Goal: Information Seeking & Learning: Learn about a topic

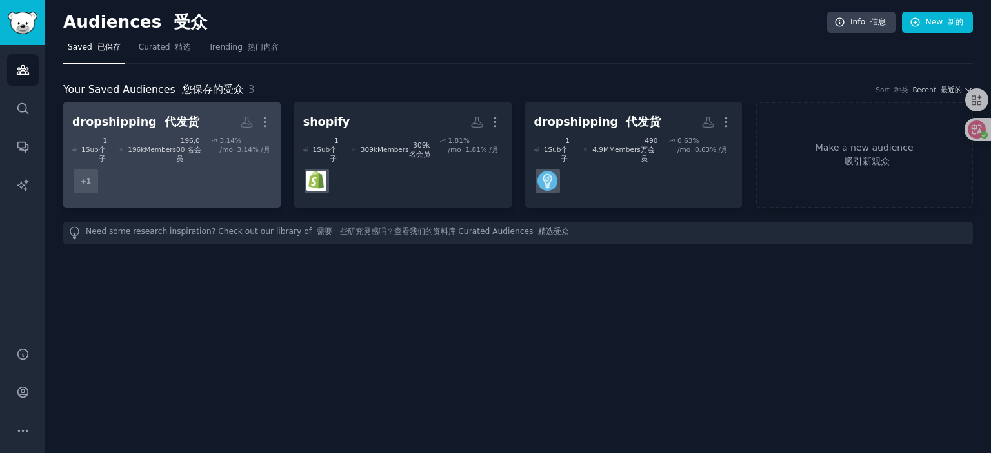
click at [203, 170] on dd "+ 1" at bounding box center [171, 181] width 199 height 36
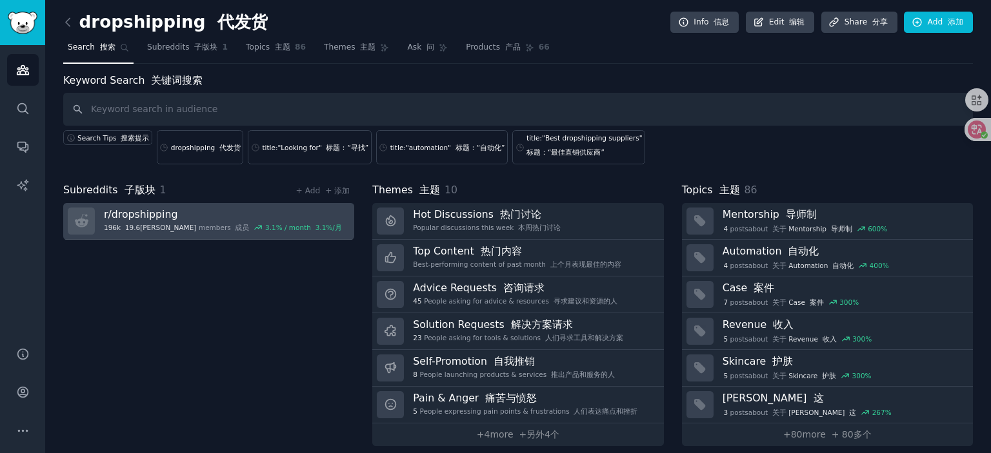
click at [158, 224] on div "196k 19.6[PERSON_NAME]members 成员 3.1 % / month 3.1%/月" at bounding box center [223, 227] width 238 height 9
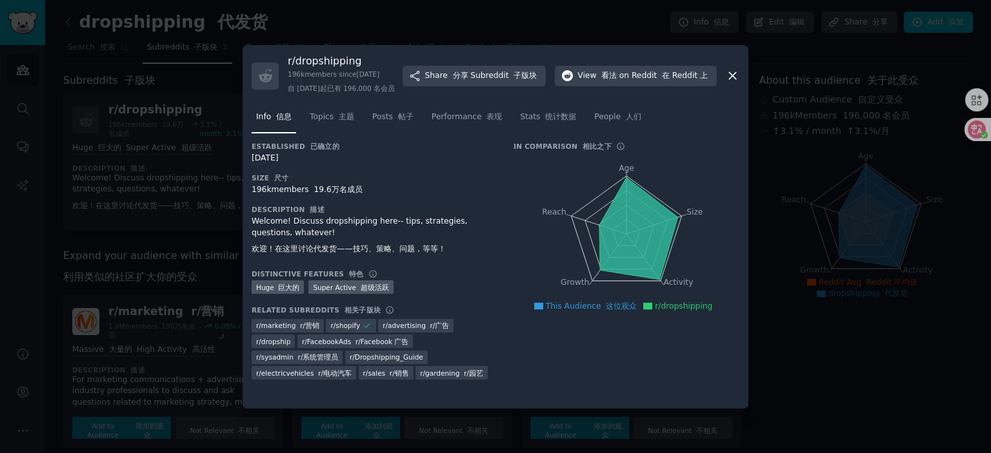
click at [155, 312] on div at bounding box center [495, 226] width 991 height 453
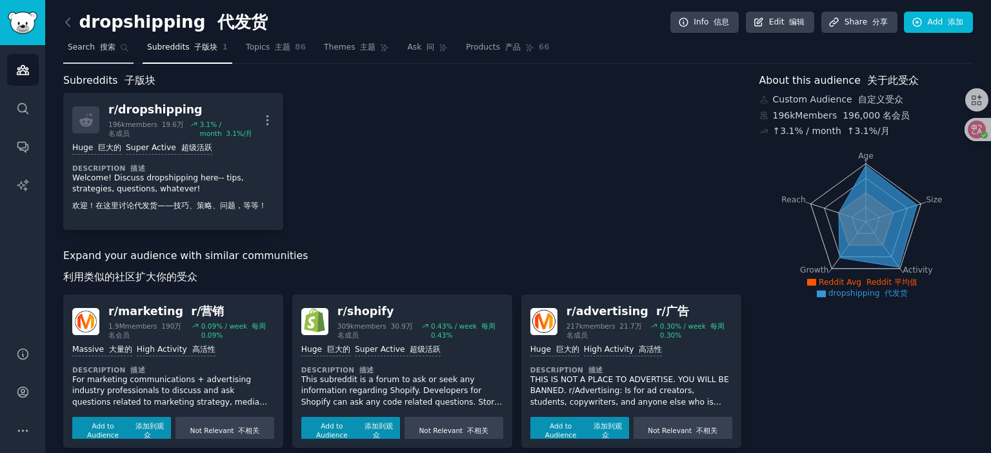
click at [90, 50] on span "Search 搜索" at bounding box center [92, 48] width 48 height 12
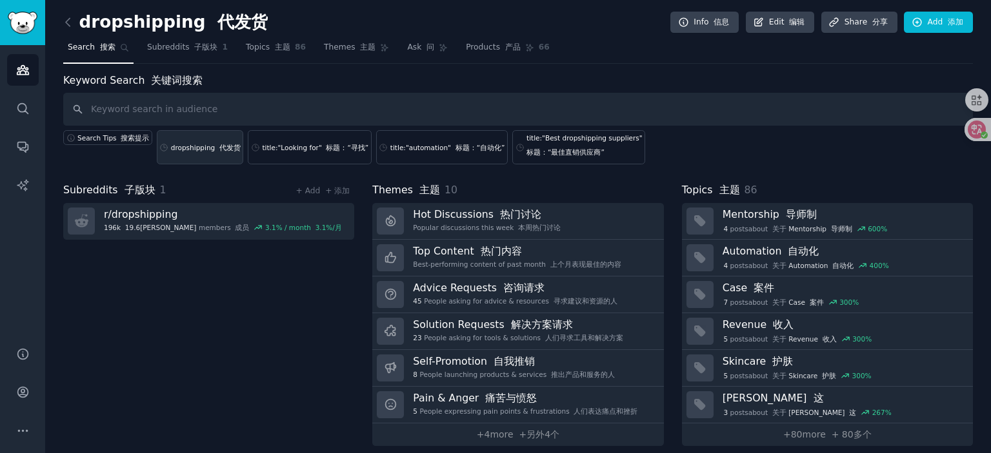
click at [185, 154] on link "dropshipping 代发货" at bounding box center [200, 147] width 87 height 34
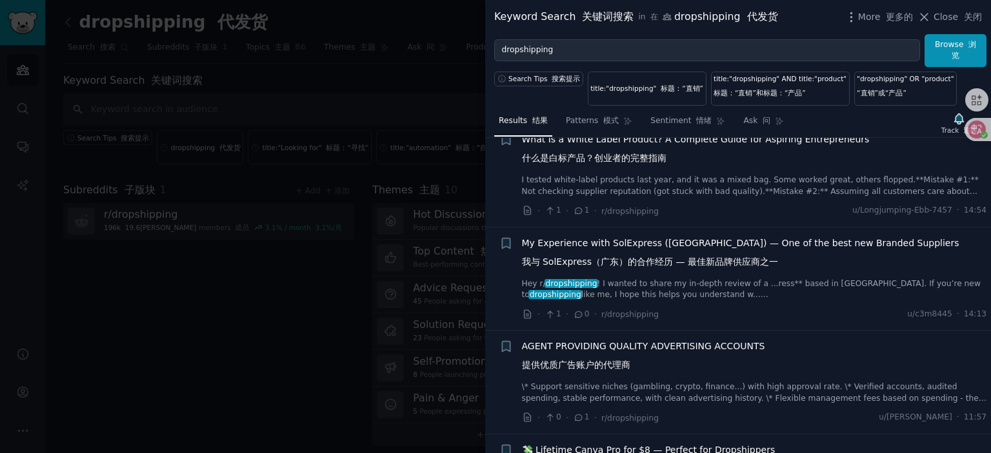
scroll to position [64, 0]
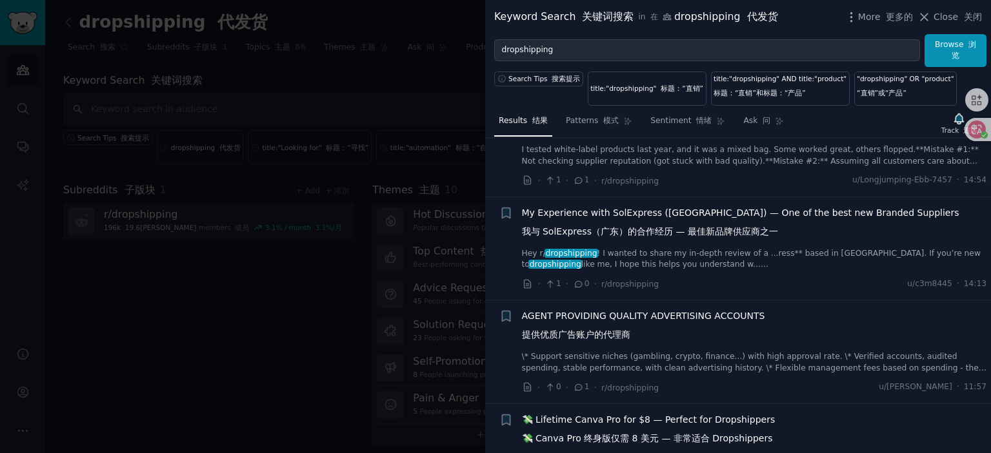
click at [619, 211] on span "My Experience with SolExpress ([GEOGRAPHIC_DATA]) — One of the best new Branded…" at bounding box center [740, 224] width 437 height 37
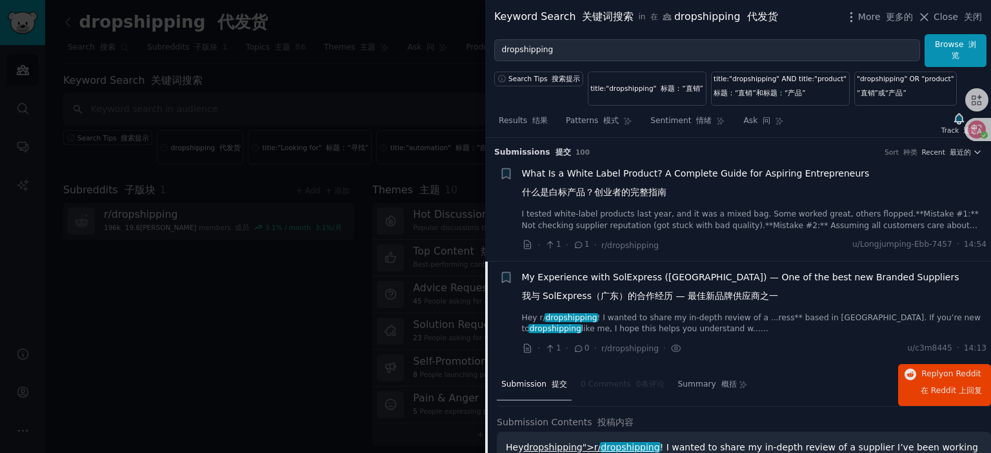
click at [629, 278] on span "My Experience with SolExpress ([GEOGRAPHIC_DATA]) — One of the best new Branded…" at bounding box center [740, 289] width 437 height 37
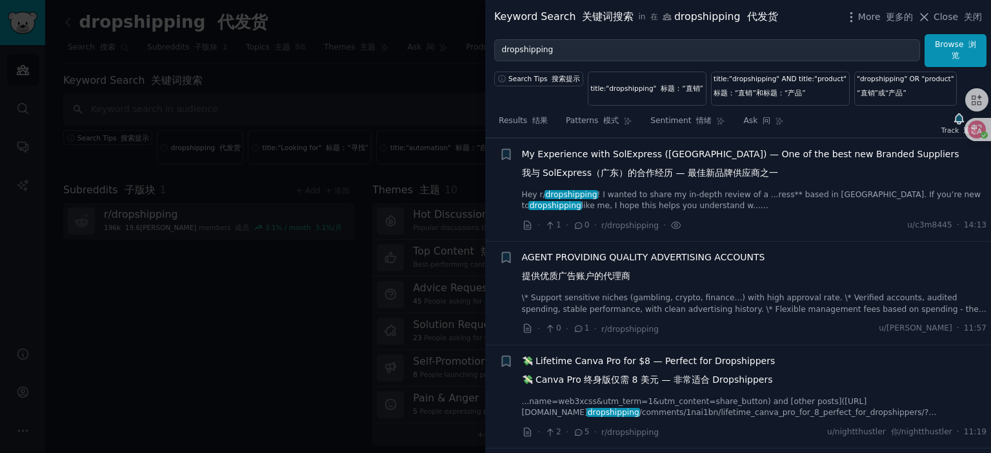
scroll to position [124, 0]
click at [597, 255] on span "AGENT PROVIDING QUALITY ADVERTISING ACCOUNTS 提供优质广告账户的代理商" at bounding box center [643, 268] width 243 height 37
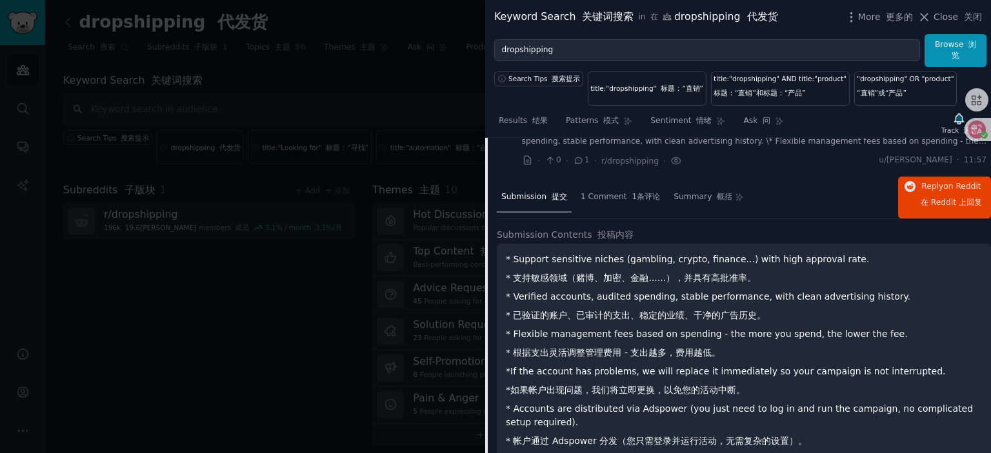
scroll to position [227, 0]
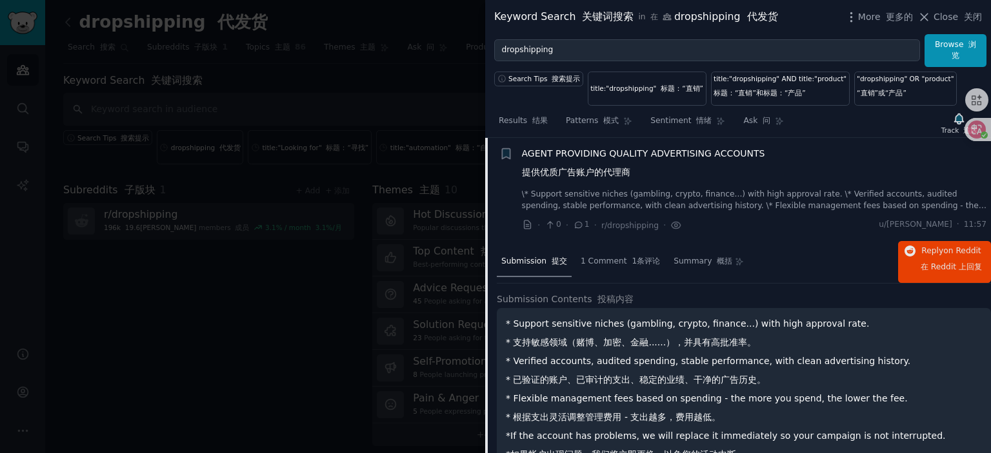
click at [606, 154] on span "AGENT PROVIDING QUALITY ADVERTISING ACCOUNTS 提供优质广告账户的代理商" at bounding box center [643, 165] width 243 height 37
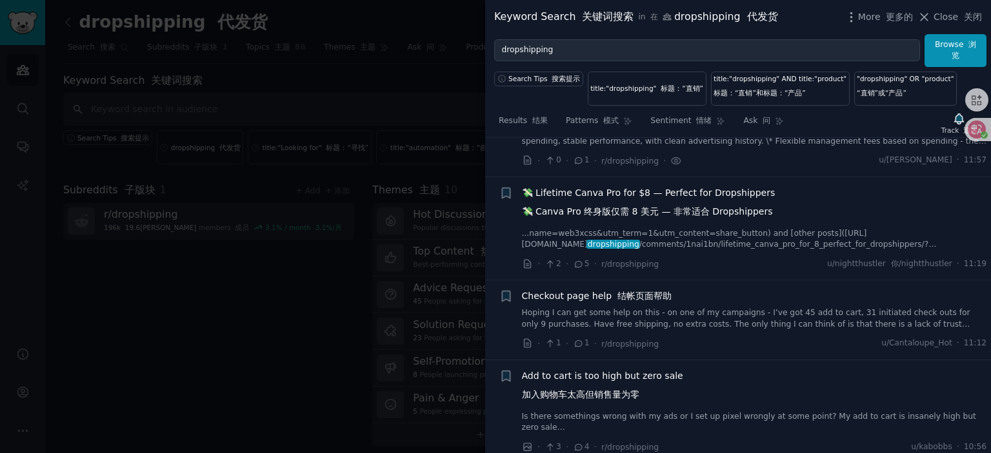
scroll to position [356, 0]
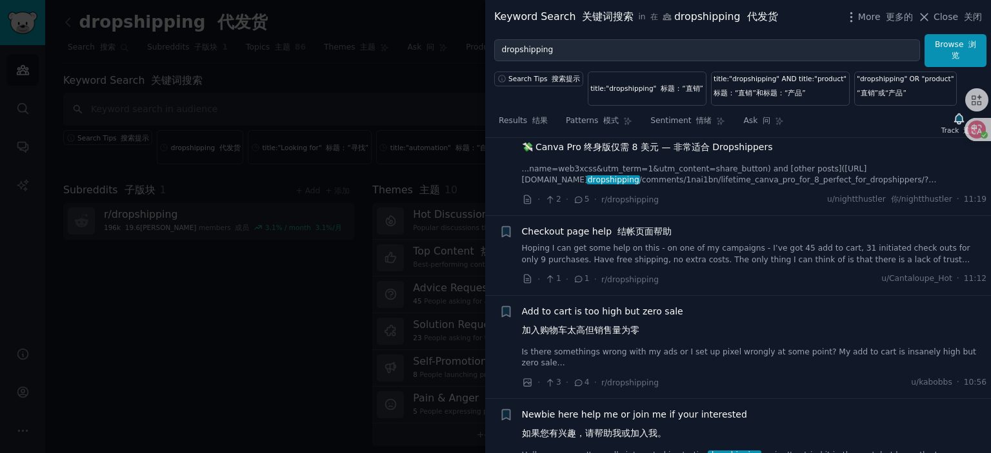
click at [560, 226] on span "Checkout page help 结帐页面帮助" at bounding box center [597, 232] width 150 height 14
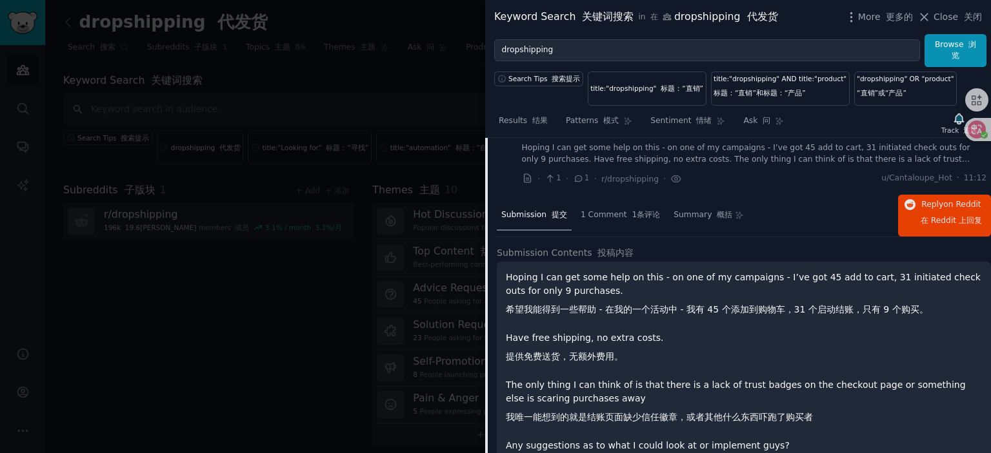
scroll to position [433, 0]
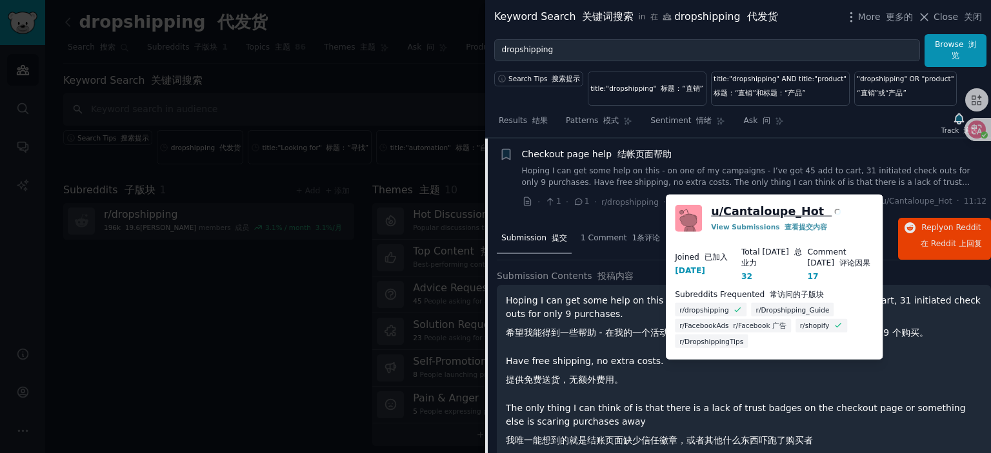
click at [766, 210] on link "u/ Cantaloupe_Hot" at bounding box center [777, 212] width 132 height 16
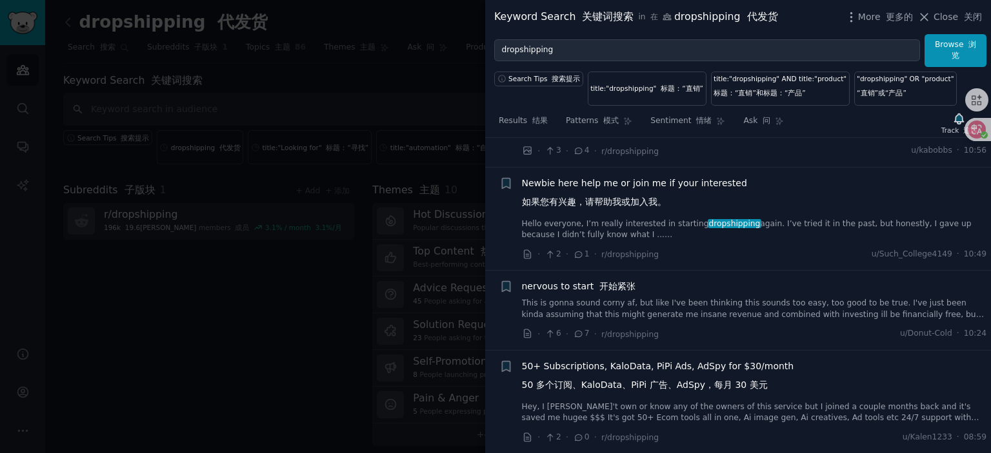
scroll to position [885, 0]
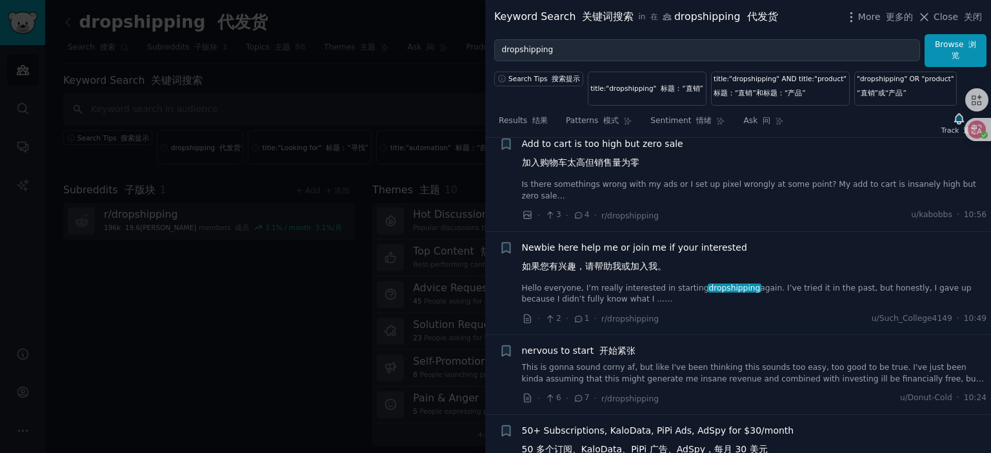
click at [604, 246] on span "Newbie here help me or join me if your interested 如果您有兴趣，请帮助我或加入我。" at bounding box center [634, 259] width 225 height 37
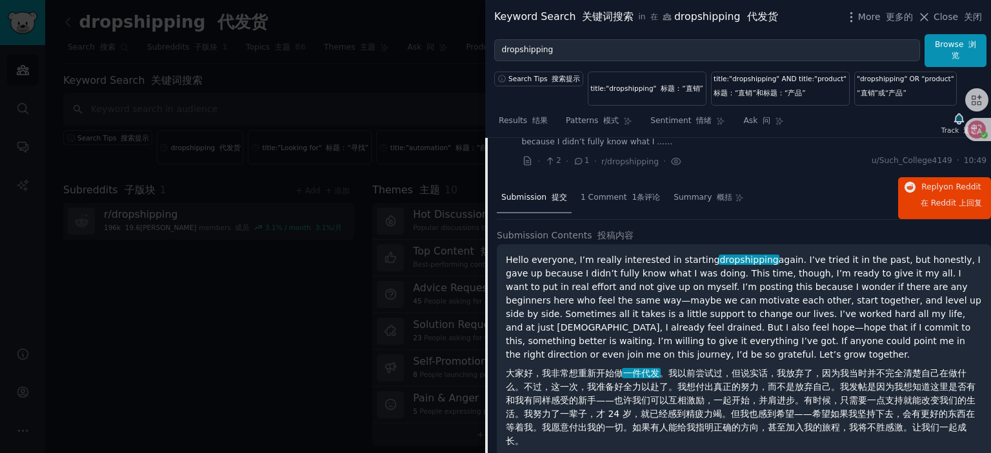
scroll to position [617, 0]
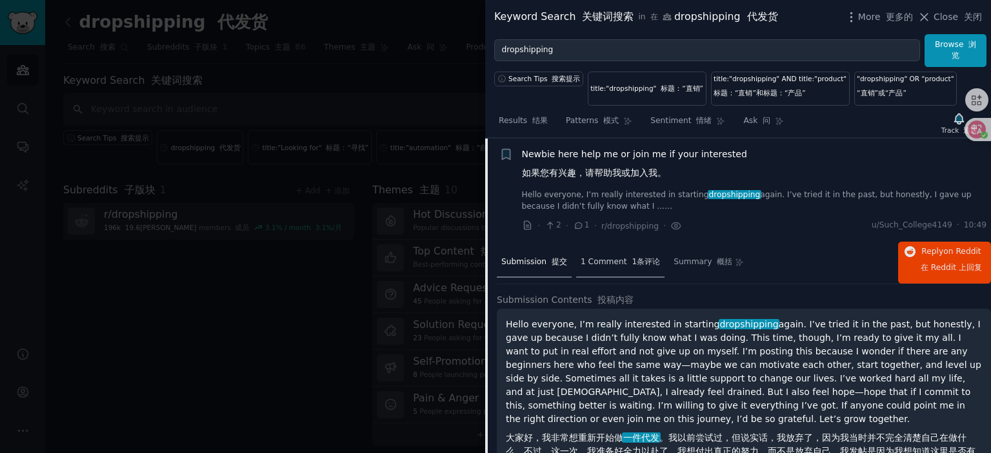
click at [627, 258] on font at bounding box center [629, 261] width 5 height 9
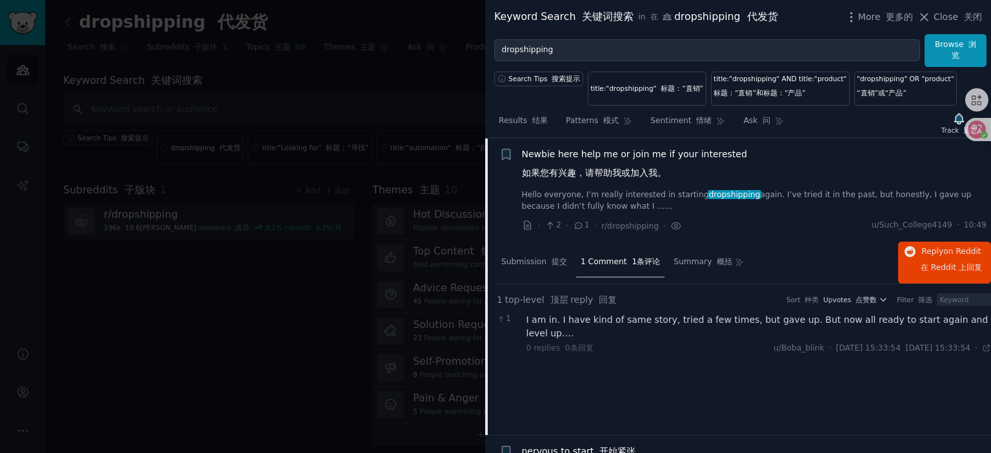
click at [682, 319] on div "I am in. I have kind of same story, tried a few times, but gave up. But now all…" at bounding box center [758, 326] width 465 height 27
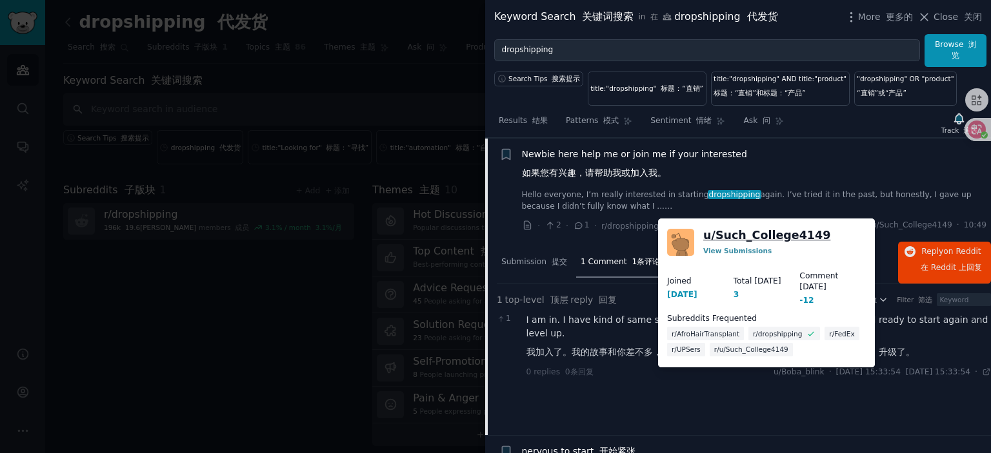
click at [776, 230] on link "u/ Such_College4149" at bounding box center [766, 236] width 127 height 16
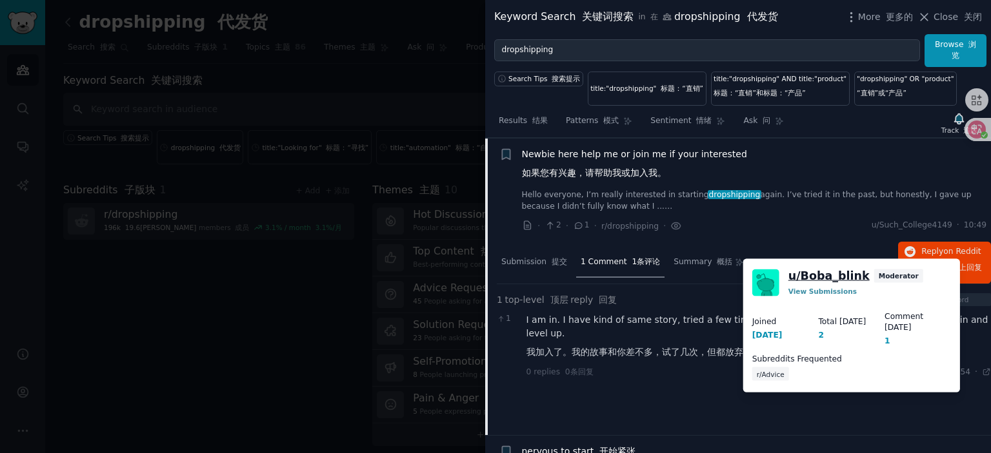
click at [828, 277] on link "u/ Boba_blink" at bounding box center [828, 276] width 81 height 16
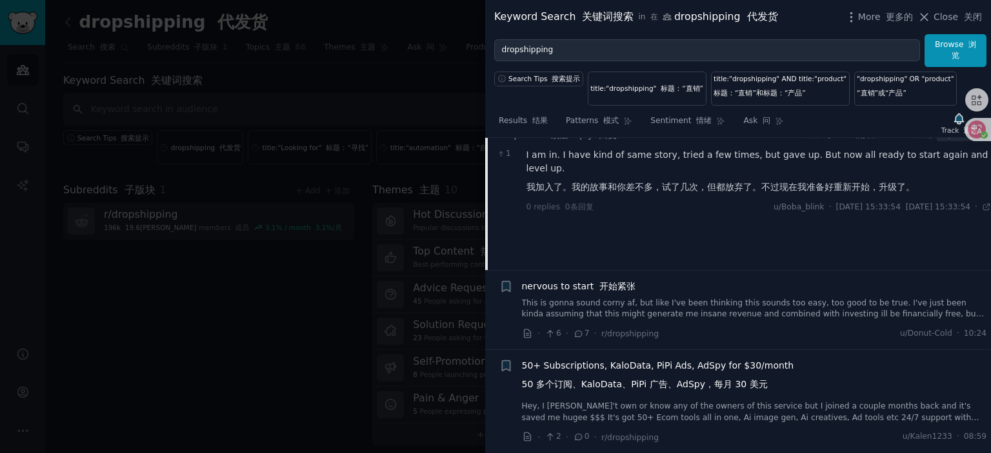
scroll to position [810, 0]
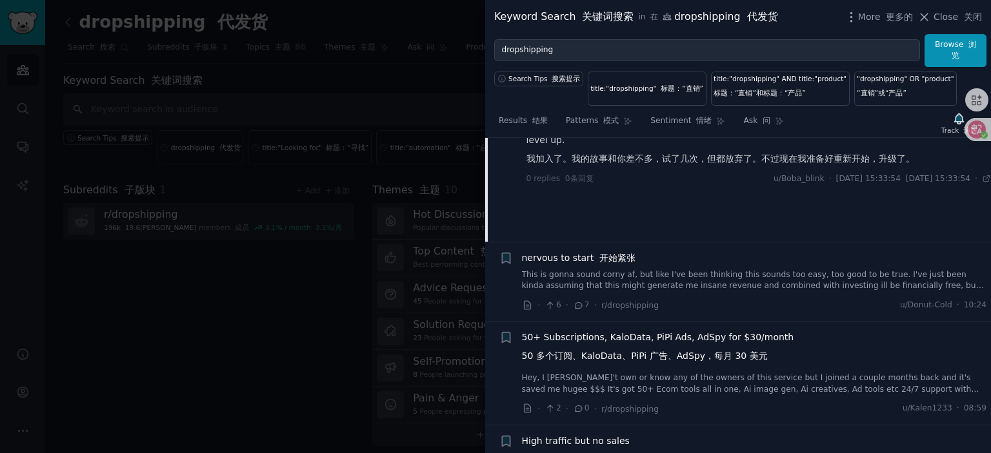
click at [562, 255] on span "nervous to start 开始紧张" at bounding box center [579, 259] width 114 height 14
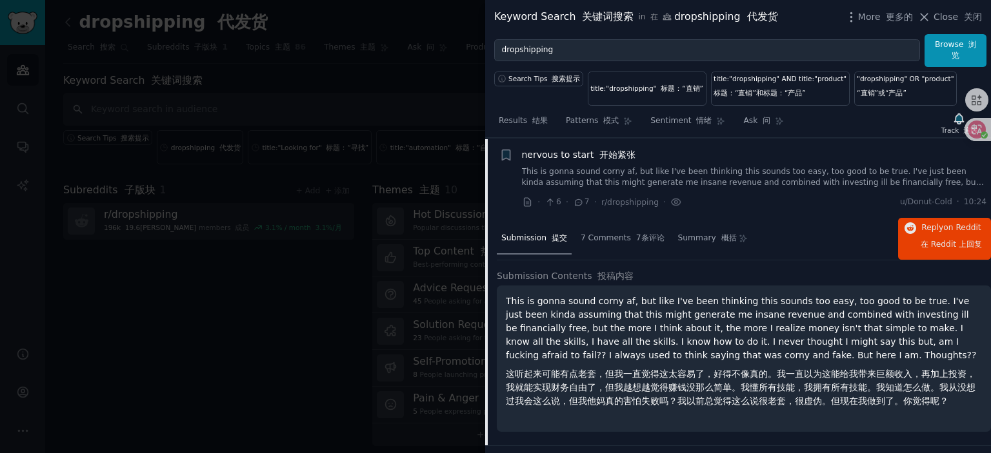
scroll to position [784, 0]
